Goal: Book appointment/travel/reservation

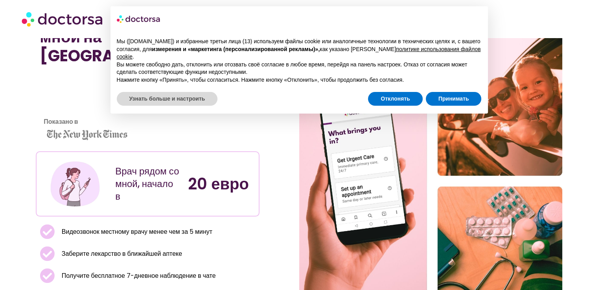
scroll to position [79, 0]
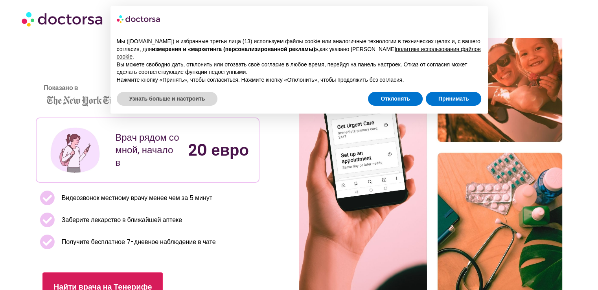
click at [123, 282] on font "Найти врача на Тенерифе" at bounding box center [102, 287] width 99 height 11
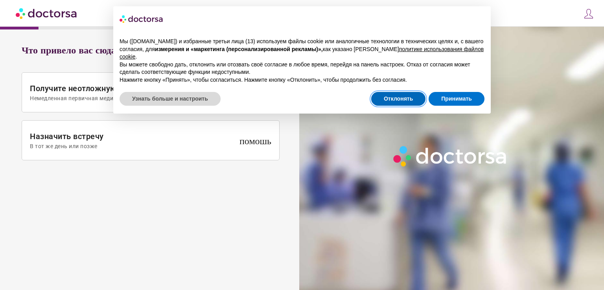
click at [411, 95] on button "Отклонять" at bounding box center [398, 99] width 54 height 14
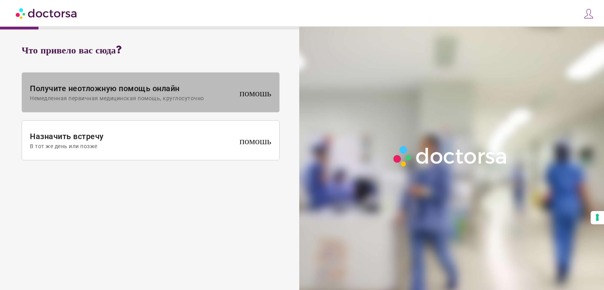
click at [246, 94] on font "помощь" at bounding box center [255, 91] width 32 height 11
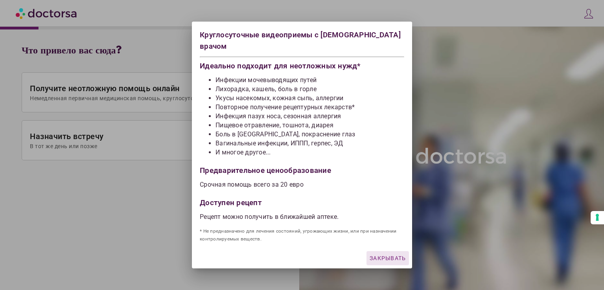
click at [385, 257] on font "Закрывать" at bounding box center [388, 258] width 36 height 6
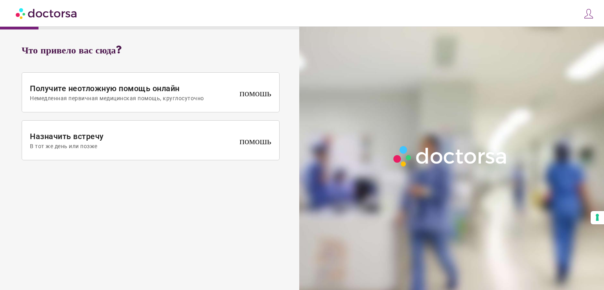
click at [445, 162] on img at bounding box center [450, 156] width 121 height 27
click at [599, 218] on button "Ваши предпочтения в отношении согласия на технологии отслеживания" at bounding box center [597, 217] width 13 height 13
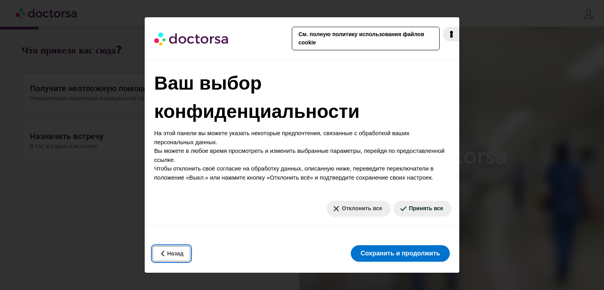
click at [170, 251] on font "Назад" at bounding box center [175, 253] width 17 height 6
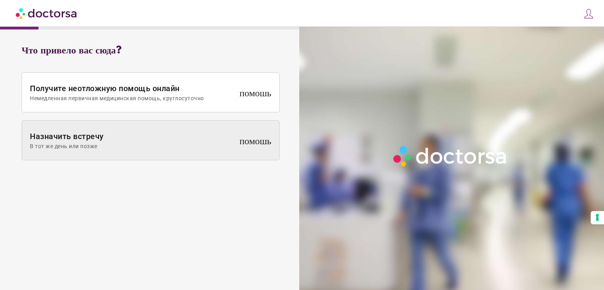
click at [228, 145] on span "В тот же день или позже" at bounding box center [133, 146] width 206 height 6
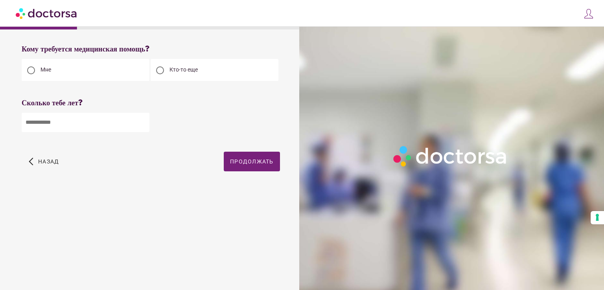
drag, startPoint x: 102, startPoint y: 121, endPoint x: 8, endPoint y: 123, distance: 94.4
click at [8, 123] on div "Кому требуется медицинская помощь? Мне" at bounding box center [150, 117] width 293 height 157
type input "**"
click at [238, 163] on font "Продолжать" at bounding box center [252, 161] width 44 height 6
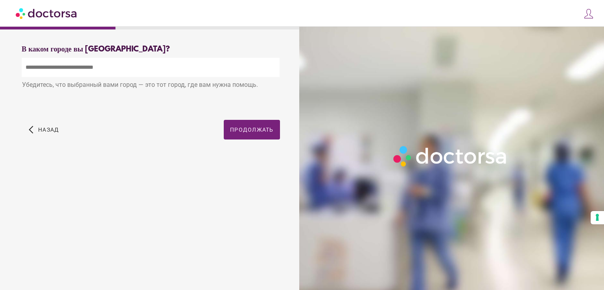
click at [55, 73] on input "text" at bounding box center [151, 67] width 258 height 19
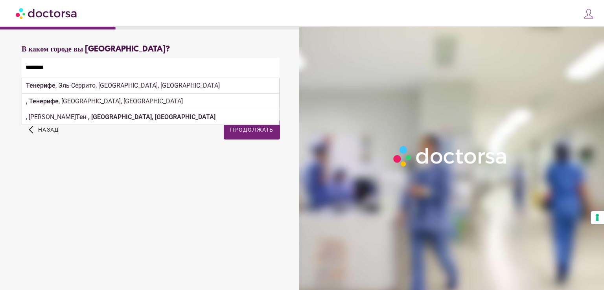
click at [64, 66] on input "********" at bounding box center [151, 67] width 258 height 19
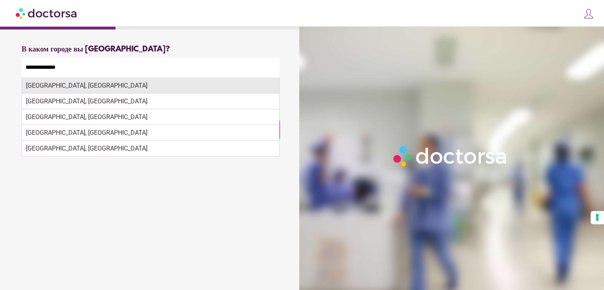
click at [60, 87] on font "Лос-Кристианос, Испания" at bounding box center [87, 85] width 122 height 7
type input "**********"
